Goal: Task Accomplishment & Management: Complete application form

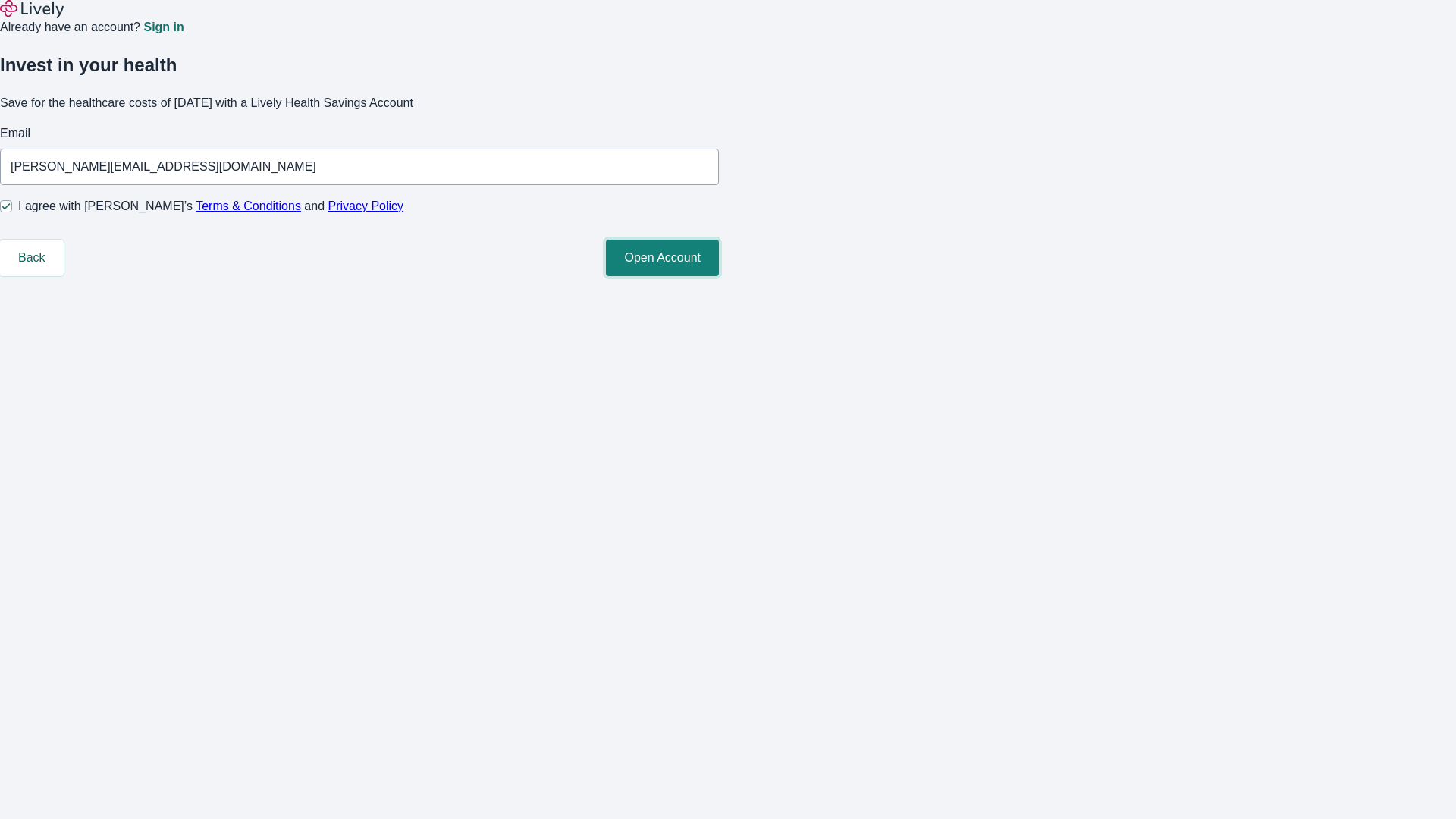
click at [718, 276] on button "Open Account" at bounding box center [662, 257] width 113 height 36
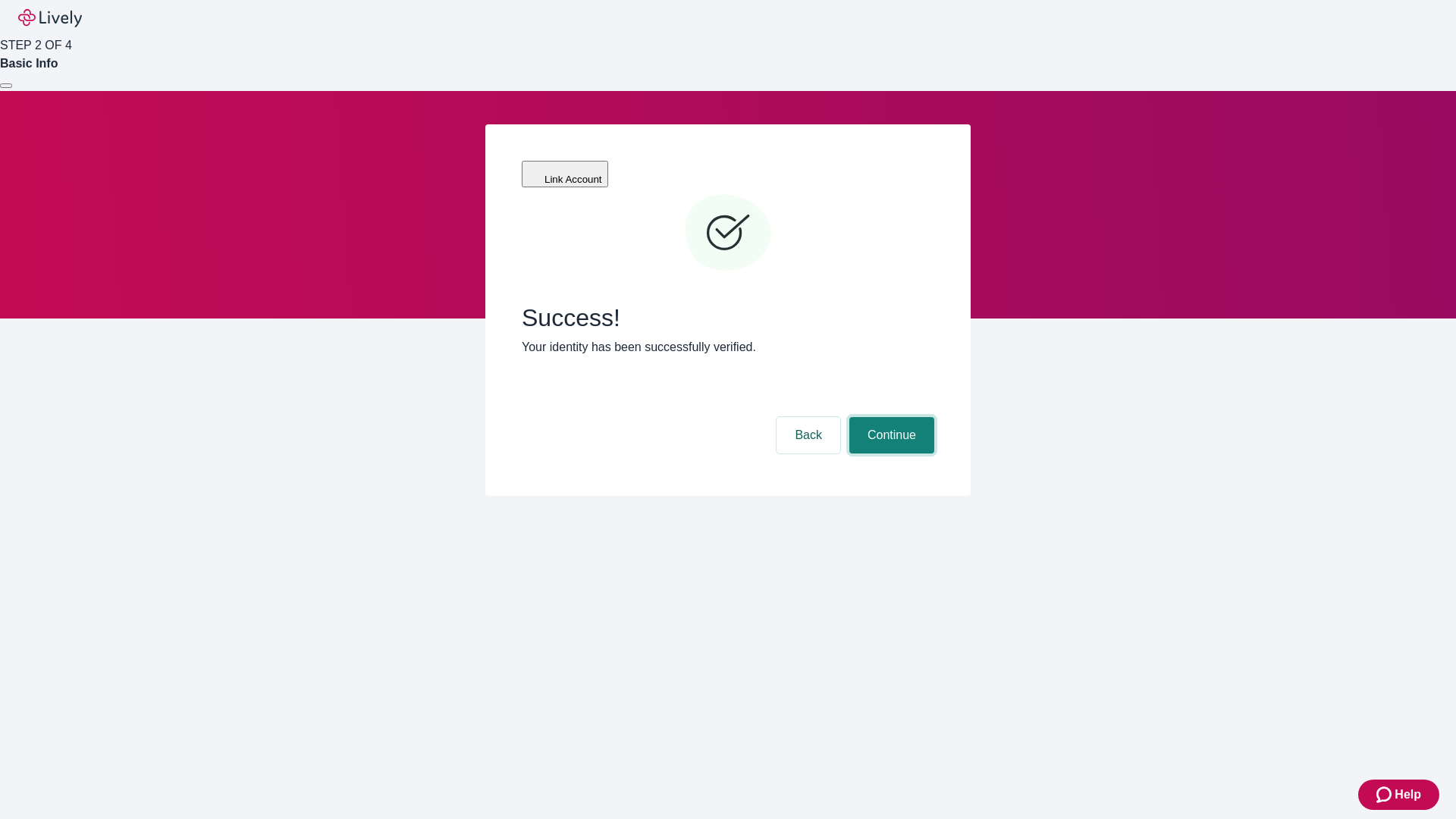
click at [889, 417] on button "Continue" at bounding box center [891, 435] width 85 height 36
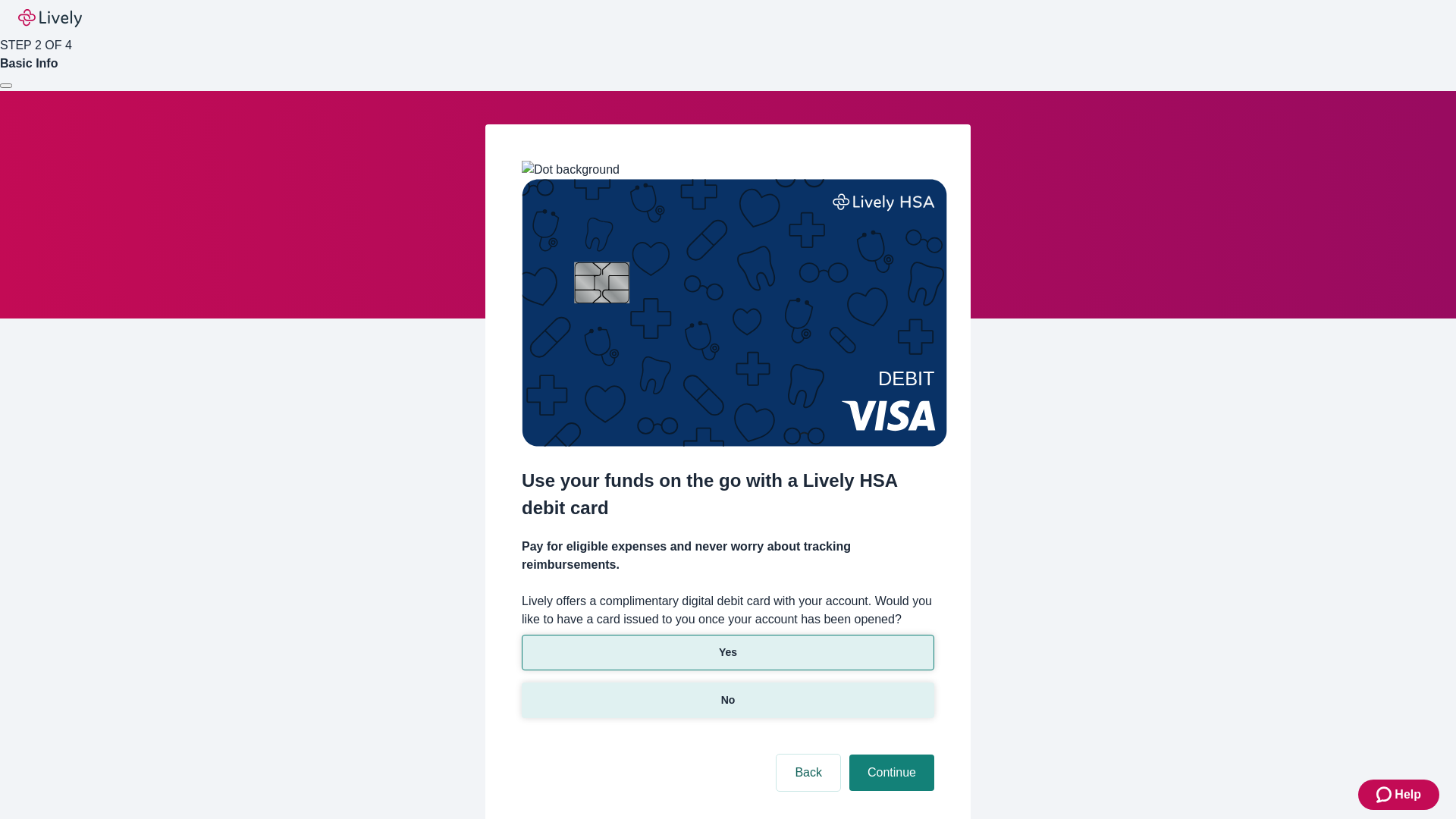
click at [727, 692] on p "No" at bounding box center [728, 700] width 15 height 16
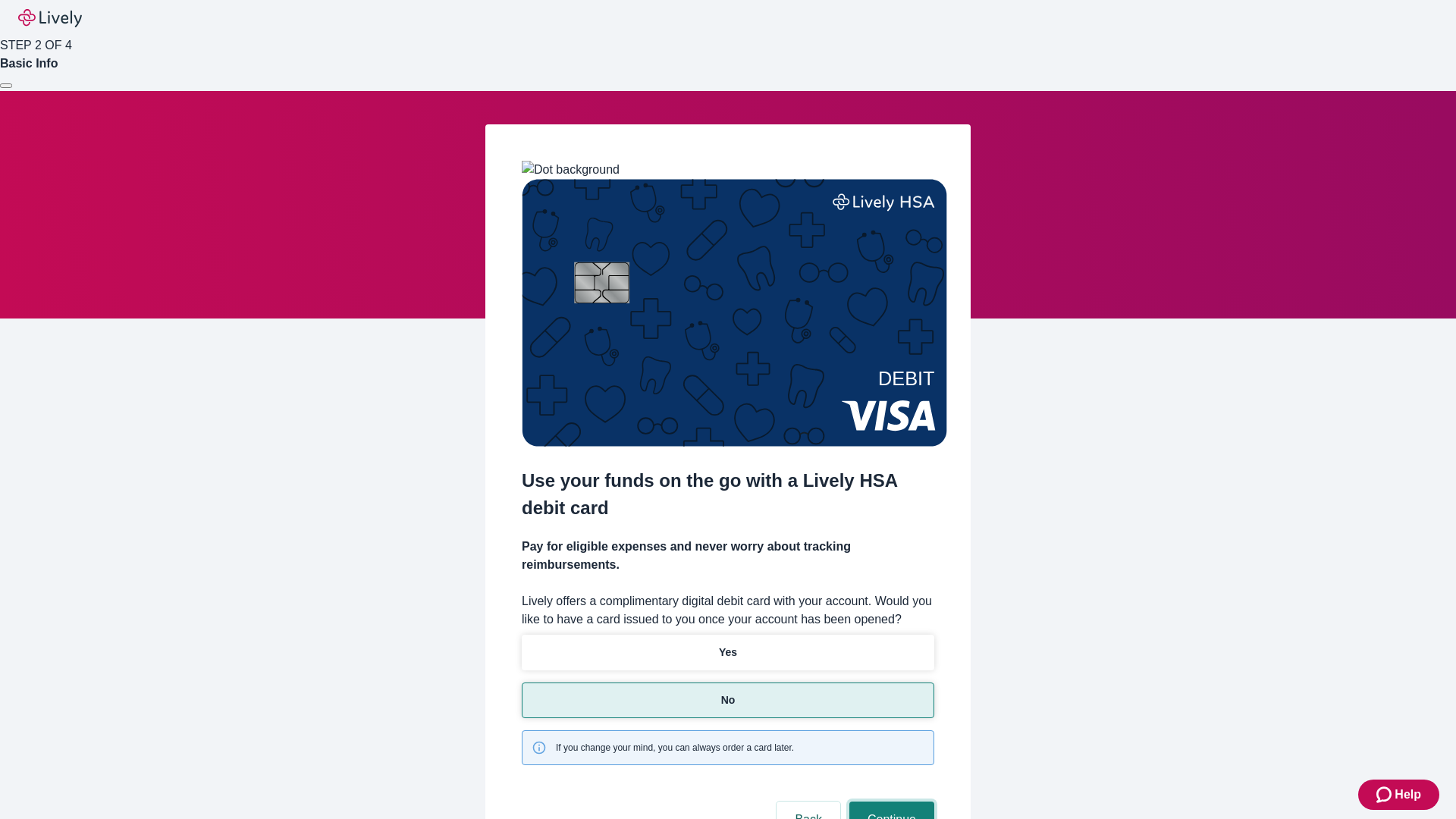
click at [889, 801] on button "Continue" at bounding box center [891, 819] width 85 height 36
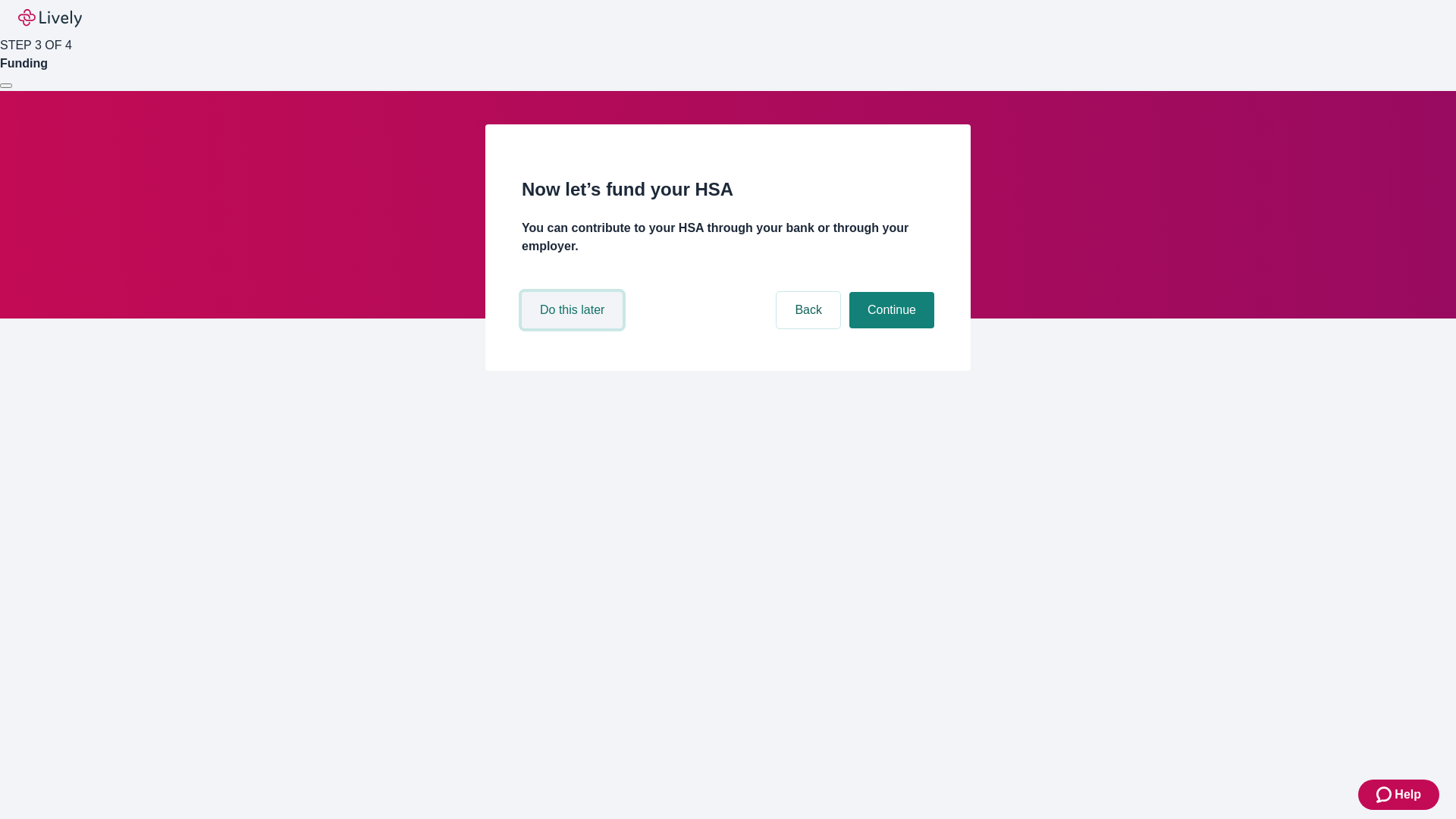
click at [574, 328] on button "Do this later" at bounding box center [572, 310] width 101 height 36
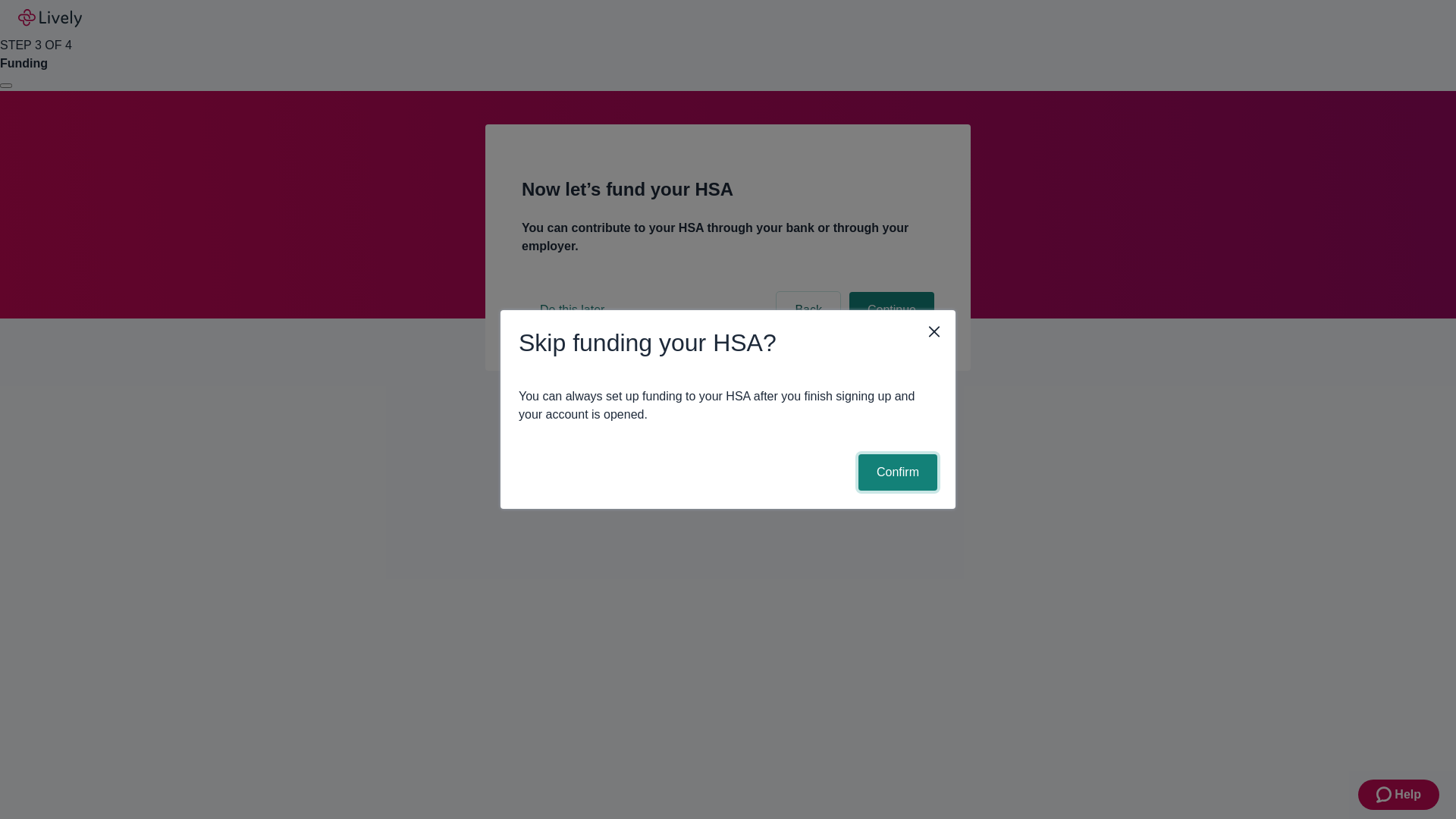
click at [895, 472] on button "Confirm" at bounding box center [898, 472] width 79 height 36
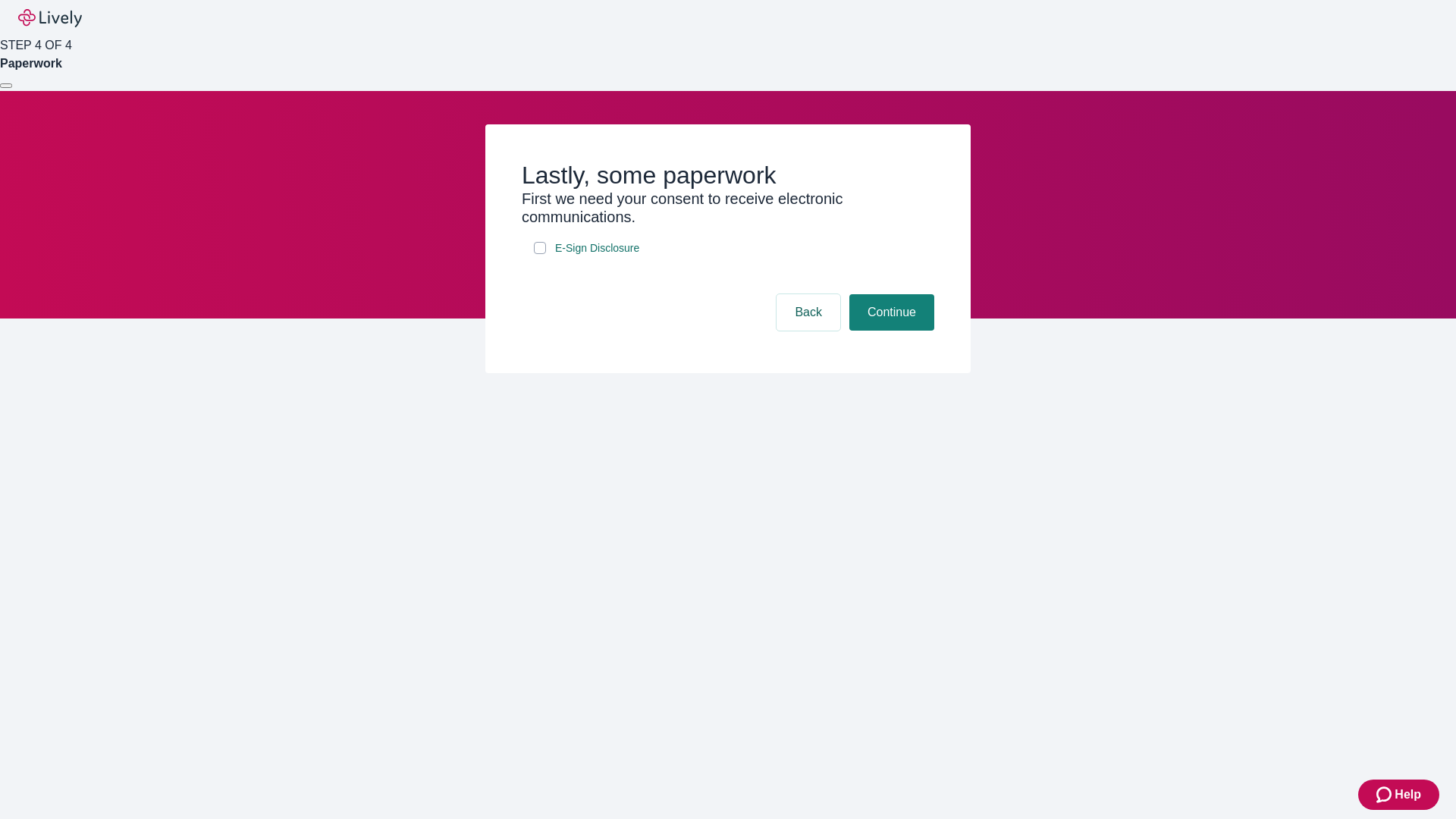
click at [540, 254] on input "E-Sign Disclosure" at bounding box center [540, 248] width 12 height 12
checkbox input "true"
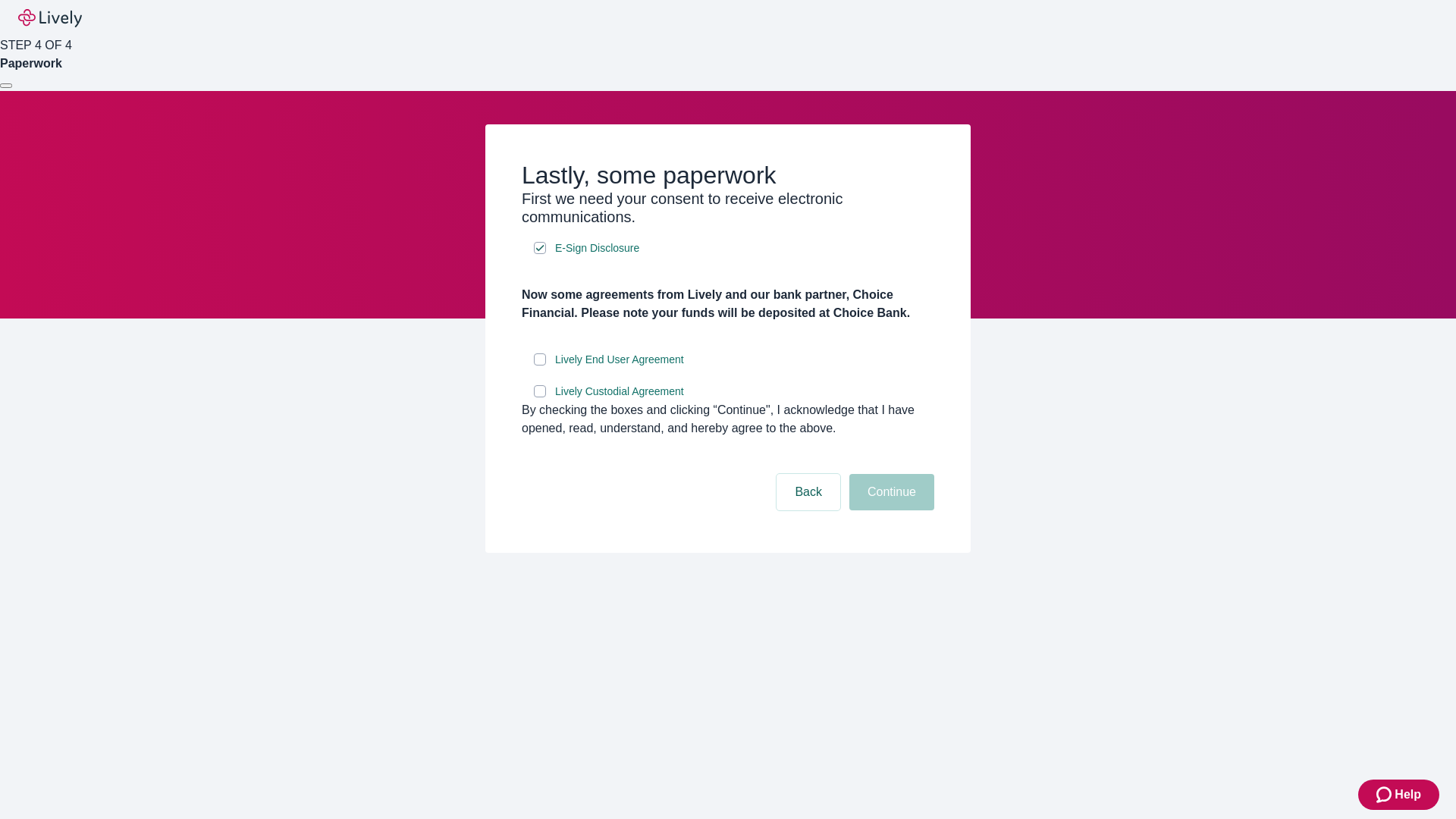
click at [540, 365] on input "Lively End User Agreement" at bounding box center [540, 359] width 12 height 12
checkbox input "true"
click at [540, 397] on input "Lively Custodial Agreement" at bounding box center [540, 392] width 12 height 12
checkbox input "true"
click at [889, 511] on button "Continue" at bounding box center [891, 491] width 85 height 36
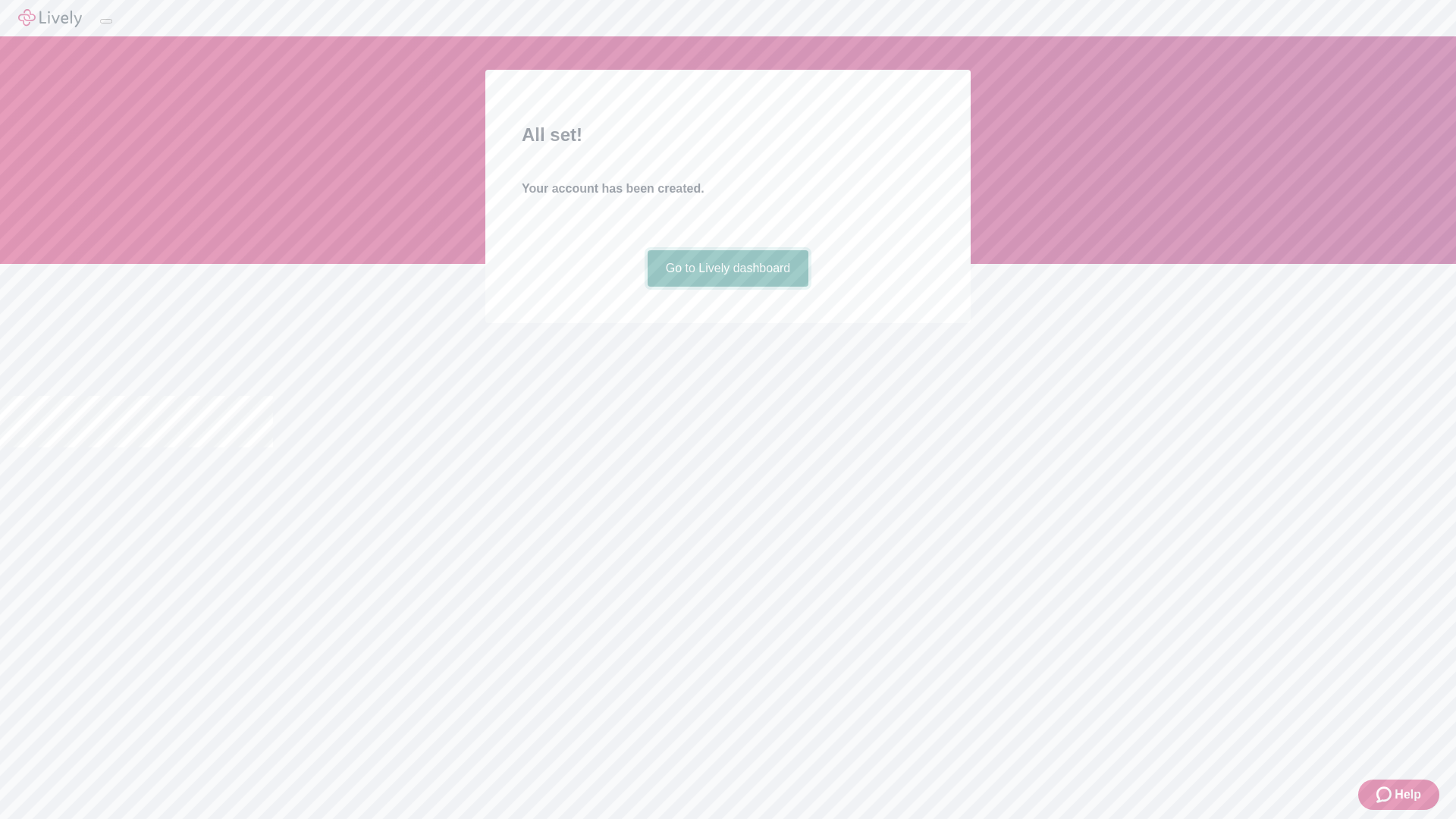
click at [727, 287] on link "Go to Lively dashboard" at bounding box center [728, 268] width 161 height 36
